Goal: Find contact information: Find contact information

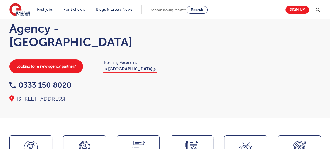
scroll to position [37, 0]
click at [117, 70] on link "in London" at bounding box center [129, 70] width 53 height 6
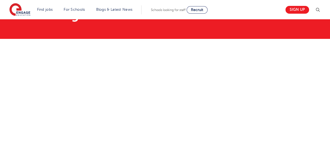
scroll to position [43, 0]
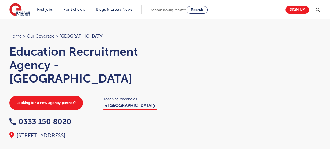
click at [94, 65] on h1 "Education Recruitment Agency - [GEOGRAPHIC_DATA]" at bounding box center [84, 65] width 151 height 40
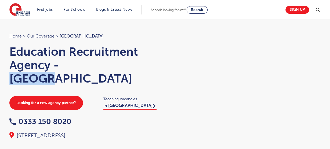
click at [94, 65] on h1 "Education Recruitment Agency - London Liverpool Street" at bounding box center [84, 65] width 151 height 40
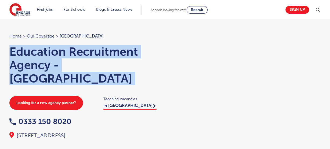
click at [94, 65] on h1 "Education Recruitment Agency - London Liverpool Street" at bounding box center [84, 65] width 151 height 40
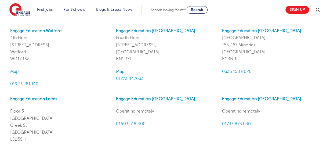
scroll to position [487, 0]
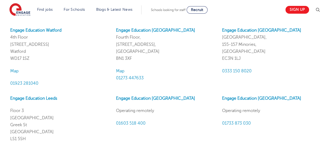
click at [180, 57] on p "Engage Education [GEOGRAPHIC_DATA][STREET_ADDRESS]" at bounding box center [165, 44] width 98 height 35
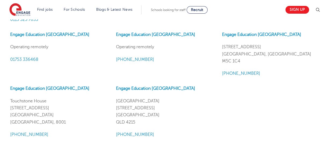
scroll to position [618, 0]
